Goal: Transaction & Acquisition: Book appointment/travel/reservation

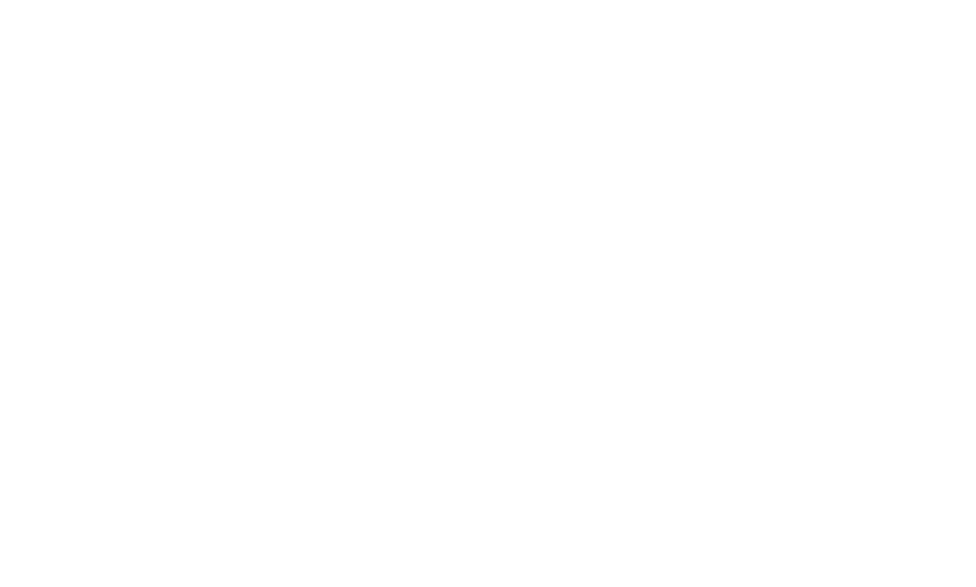
click at [146, 345] on link "AKI Family Resort PLOSE" at bounding box center [128, 351] width 140 height 13
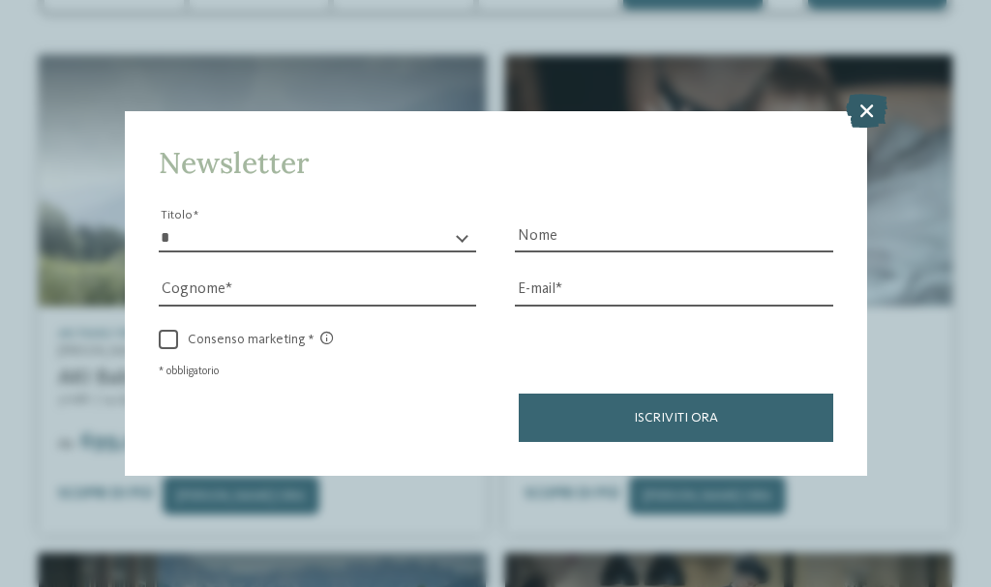
click at [857, 125] on icon at bounding box center [867, 111] width 42 height 34
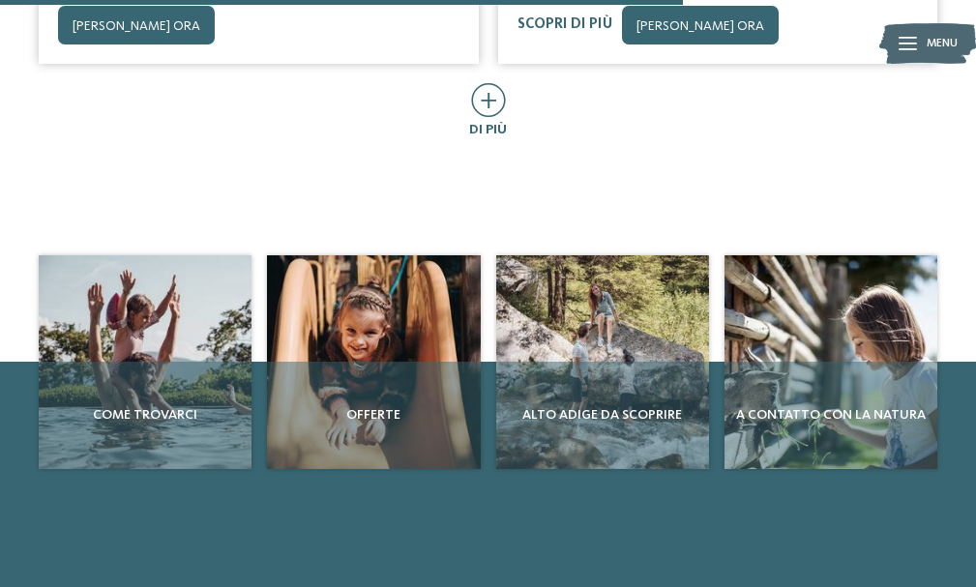
scroll to position [1933, 0]
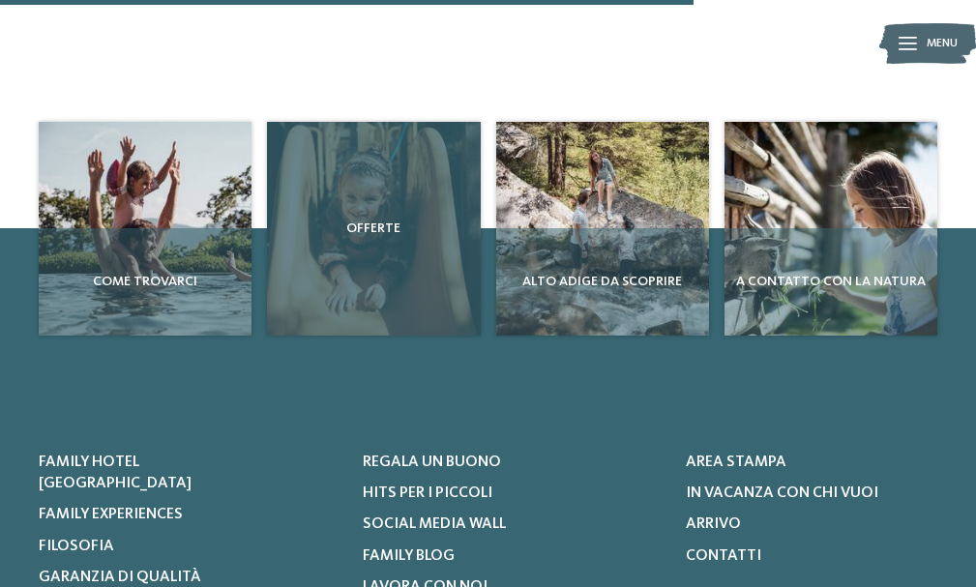
click at [358, 184] on div "Offerte" at bounding box center [373, 228] width 213 height 213
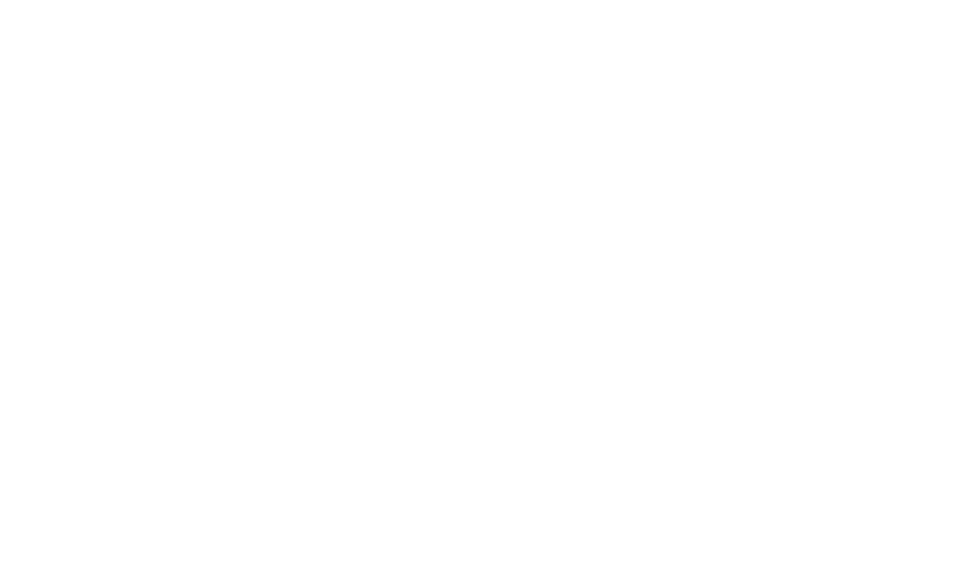
scroll to position [2965, 0]
click at [937, 182] on icon at bounding box center [934, 169] width 53 height 44
click at [257, 196] on div "Wellness" at bounding box center [182, 168] width 286 height 215
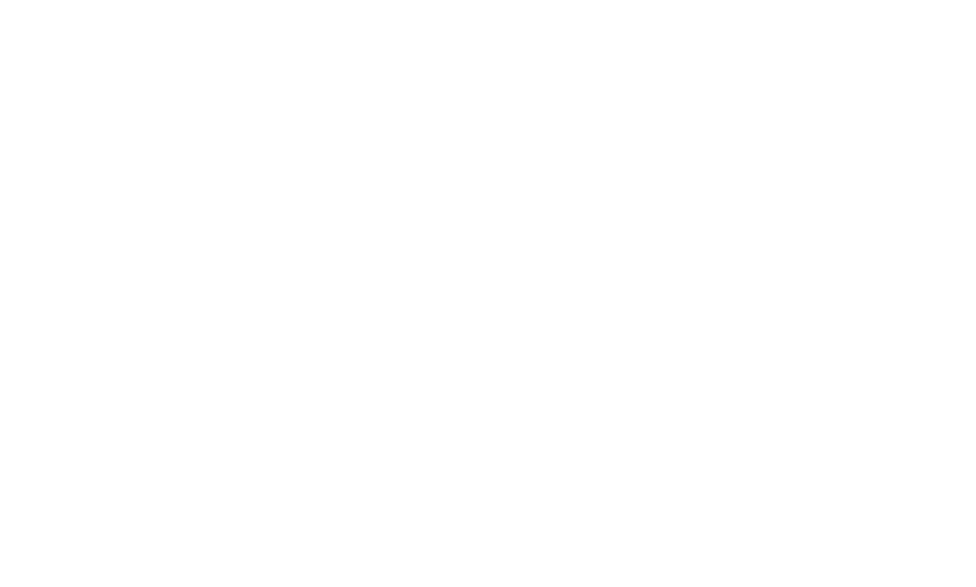
click at [179, 153] on div "Wellness" at bounding box center [182, 168] width 286 height 215
click at [922, 188] on icon at bounding box center [934, 169] width 53 height 44
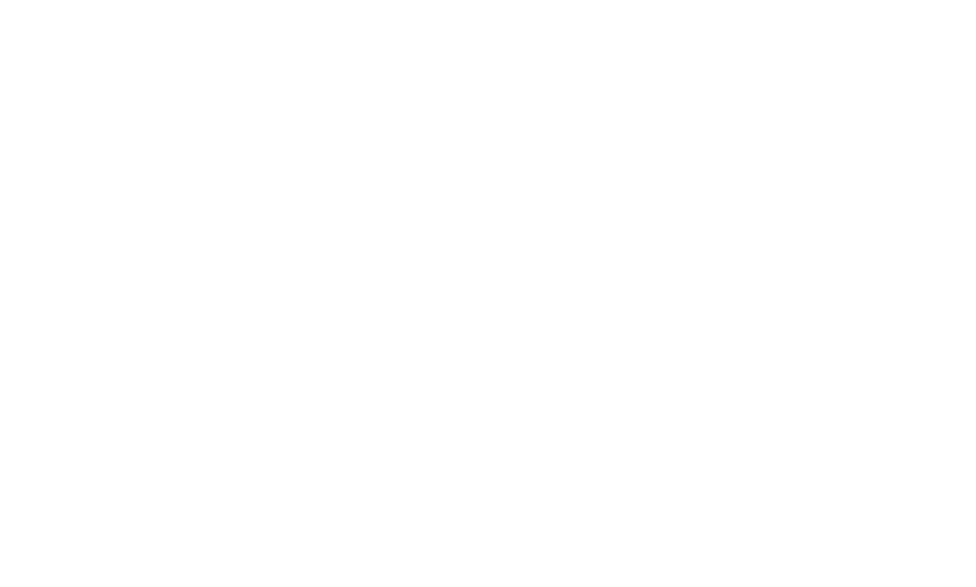
click at [922, 188] on icon at bounding box center [934, 169] width 53 height 44
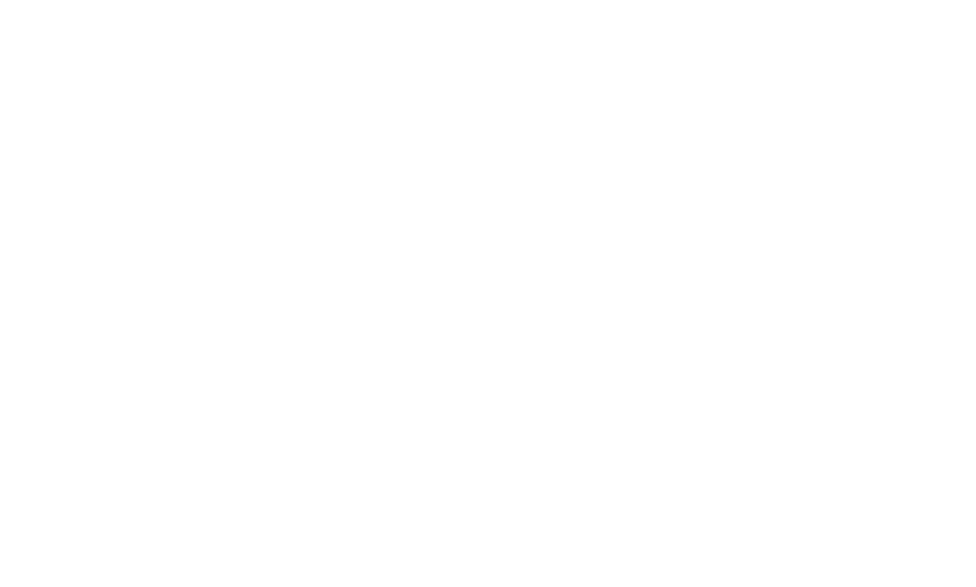
click at [922, 188] on icon at bounding box center [934, 169] width 53 height 44
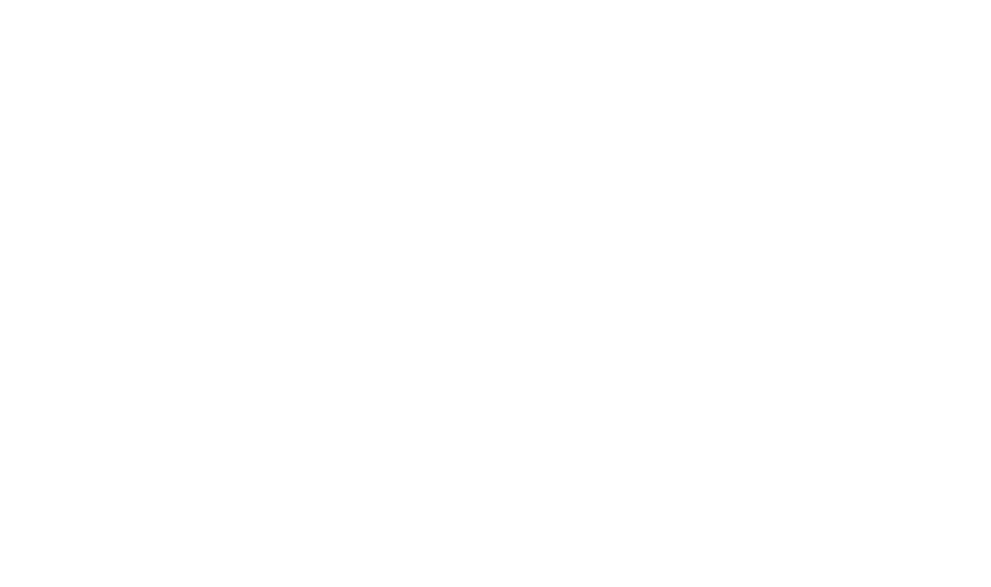
scroll to position [3677, 0]
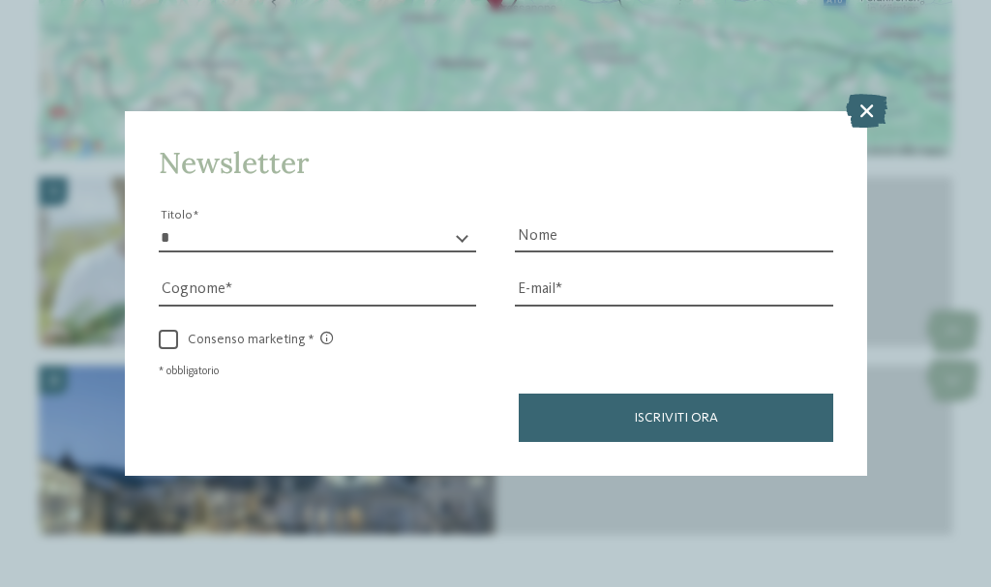
drag, startPoint x: 985, startPoint y: 392, endPoint x: 949, endPoint y: 269, distance: 128.0
click at [949, 269] on html "Solo un momento – il sito web sta caricando … DE IT da" at bounding box center [495, 118] width 991 height 7591
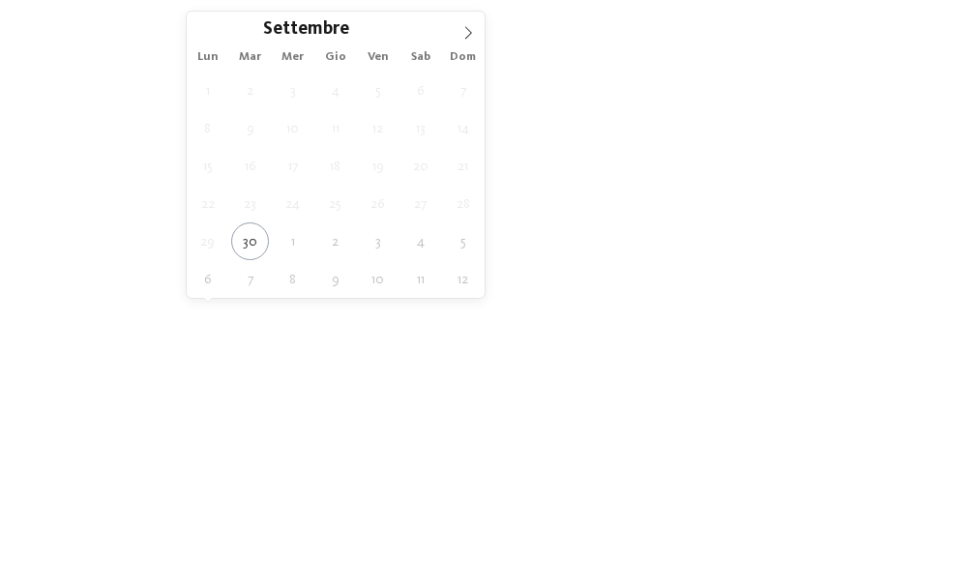
click at [272, 333] on span "Partenza" at bounding box center [255, 340] width 88 height 14
click at [147, 333] on span "Arrivo" at bounding box center [113, 340] width 88 height 14
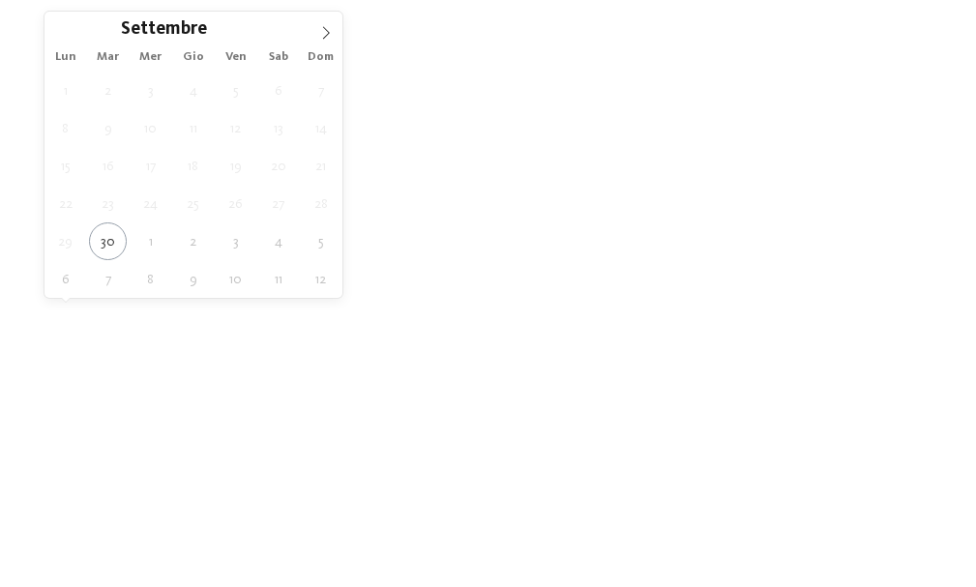
click at [333, 41] on span at bounding box center [326, 28] width 33 height 33
click at [320, 32] on icon at bounding box center [326, 33] width 14 height 14
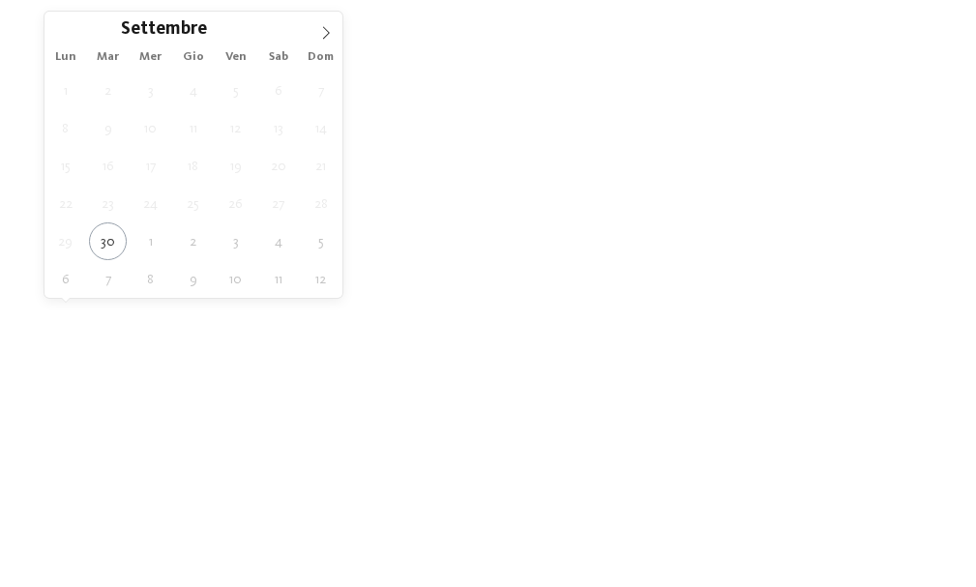
click at [320, 32] on icon at bounding box center [326, 33] width 14 height 14
click at [332, 38] on icon at bounding box center [326, 33] width 14 height 14
click at [66, 39] on icon at bounding box center [61, 33] width 14 height 14
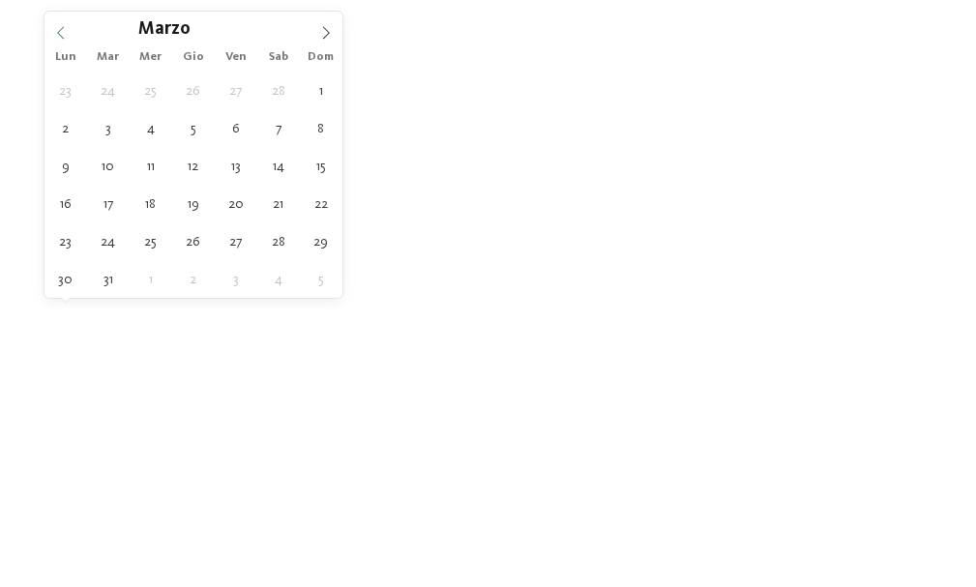
click at [66, 39] on icon at bounding box center [61, 33] width 14 height 14
type input "****"
click at [66, 39] on icon at bounding box center [61, 33] width 14 height 14
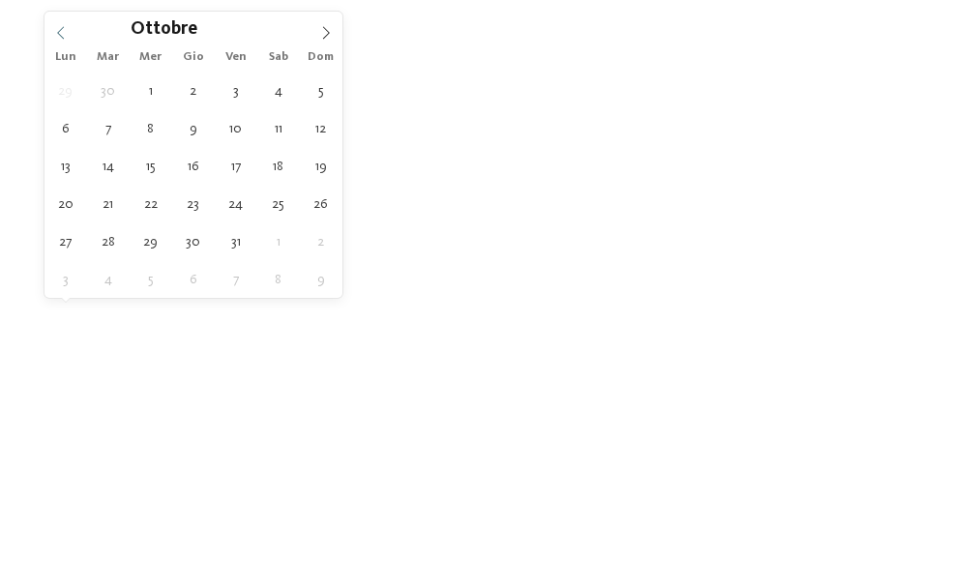
click at [66, 39] on icon at bounding box center [61, 33] width 14 height 14
type div "[DATE]"
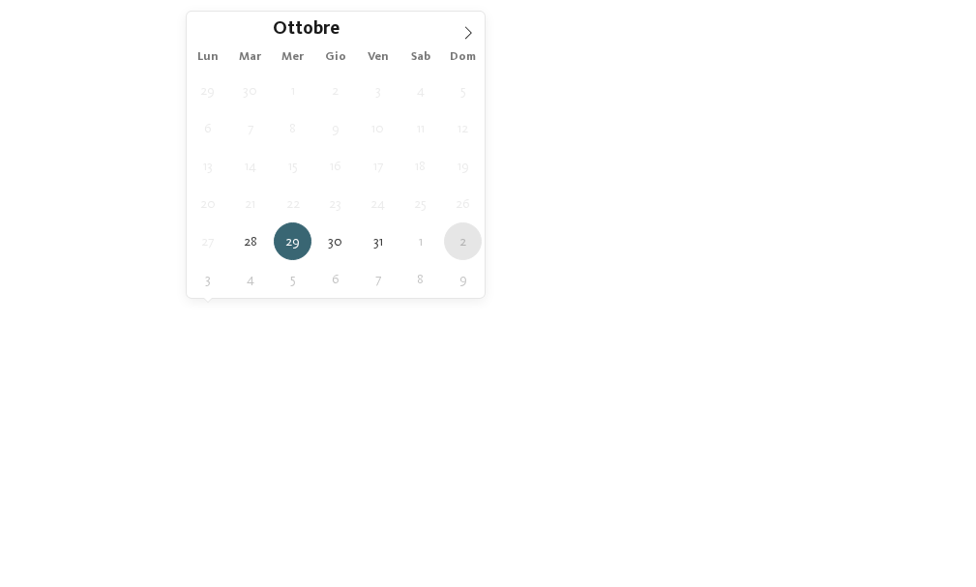
type div "[DATE]"
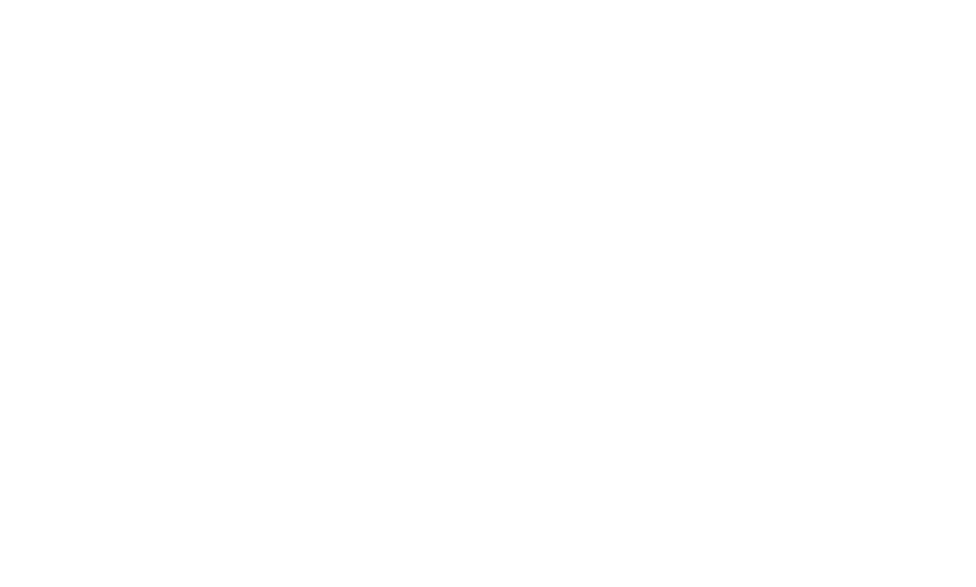
click at [884, 321] on div "filtra" at bounding box center [863, 338] width 136 height 34
